Goal: Task Accomplishment & Management: Complete application form

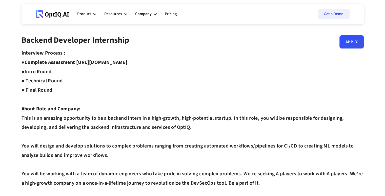
scroll to position [8, 0]
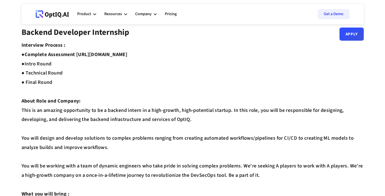
drag, startPoint x: 166, startPoint y: 55, endPoint x: 78, endPoint y: 55, distance: 87.6
click at [78, 55] on strong "Complete Assessment [URL][DOMAIN_NAME] ●" at bounding box center [75, 59] width 106 height 16
copy strong "[URL][DOMAIN_NAME]"
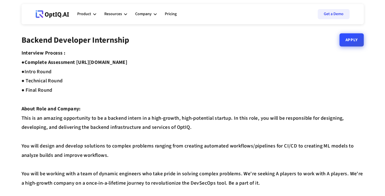
click at [352, 45] on link "Apply" at bounding box center [351, 39] width 24 height 13
drag, startPoint x: 169, startPoint y: 61, endPoint x: 78, endPoint y: 61, distance: 90.6
copy strong "[URL][DOMAIN_NAME]"
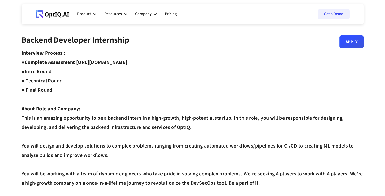
drag, startPoint x: 169, startPoint y: 63, endPoint x: 77, endPoint y: 62, distance: 91.9
copy strong "[URL][DOMAIN_NAME]"
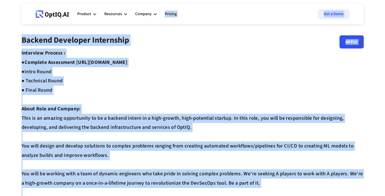
copy body "Loremip Dolorsit Amet consectet Adipisc EL seddoeiusmodt inc utla etdolore Magn…"
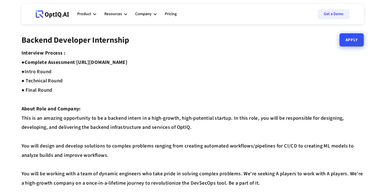
click at [340, 44] on link "Apply" at bounding box center [351, 39] width 24 height 13
